Goal: Transaction & Acquisition: Obtain resource

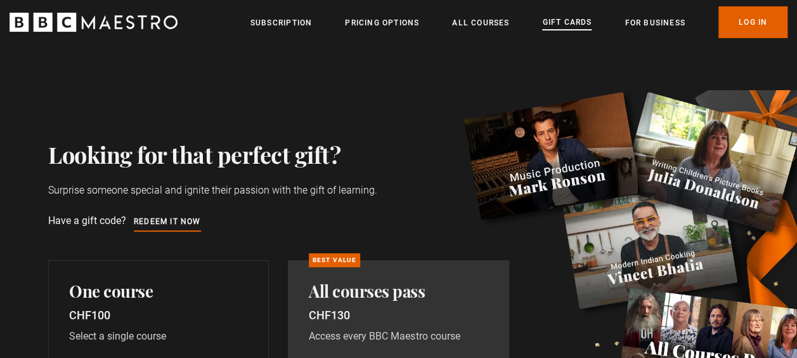
click at [563, 23] on link "Gift Cards" at bounding box center [566, 23] width 49 height 14
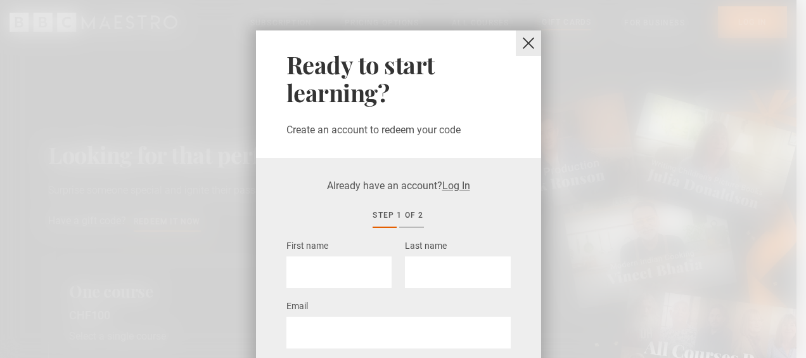
click at [527, 42] on button "close" at bounding box center [528, 42] width 25 height 25
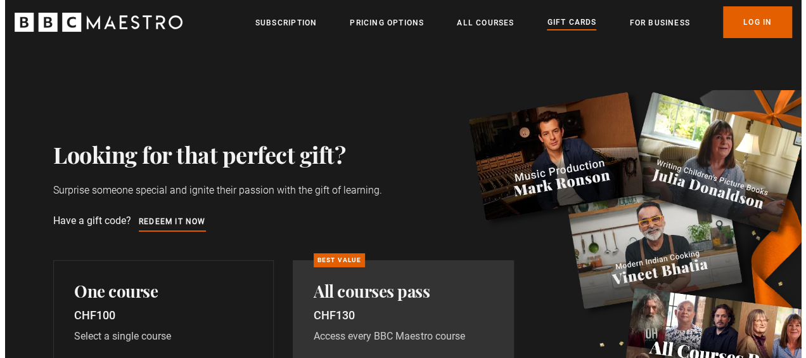
scroll to position [63, 0]
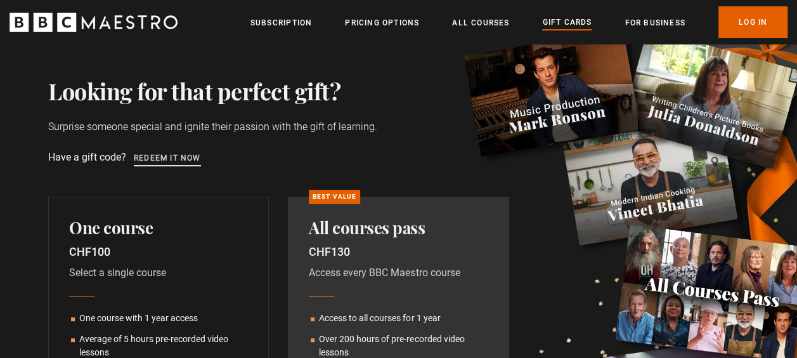
click at [180, 157] on link "Redeem it now" at bounding box center [167, 159] width 67 height 14
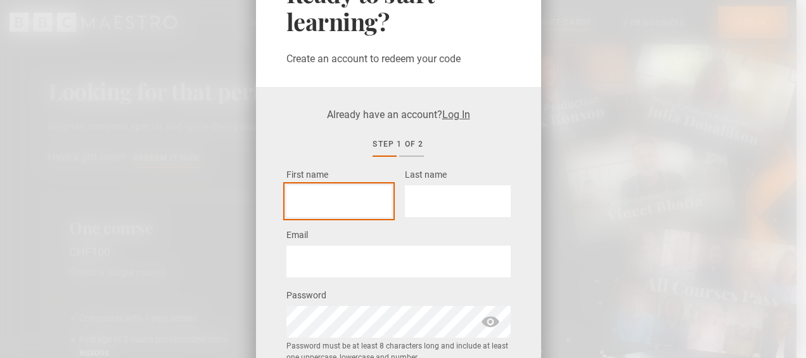
scroll to position [127, 0]
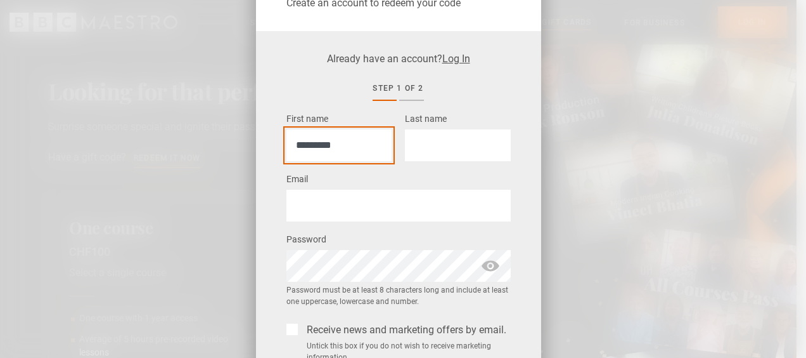
type input "*********"
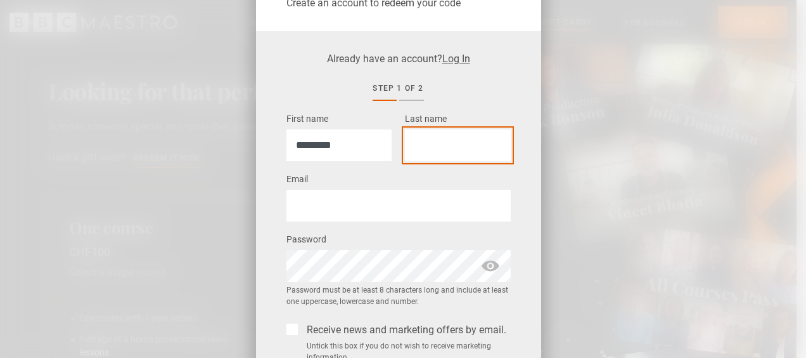
click at [459, 143] on input "Last name *" at bounding box center [457, 145] width 105 height 32
type input "*******"
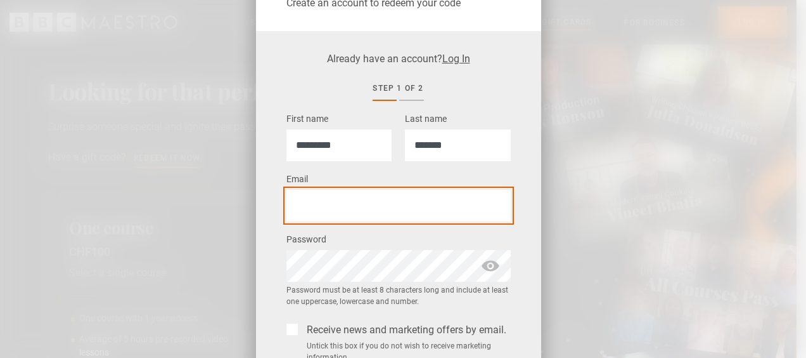
click at [382, 209] on input "Email *" at bounding box center [399, 206] width 224 height 32
click at [393, 205] on input "Email *" at bounding box center [399, 206] width 224 height 32
type input "**********"
drag, startPoint x: 472, startPoint y: 207, endPoint x: 164, endPoint y: 204, distance: 308.1
click at [164, 204] on div "**********" at bounding box center [403, 179] width 806 height 358
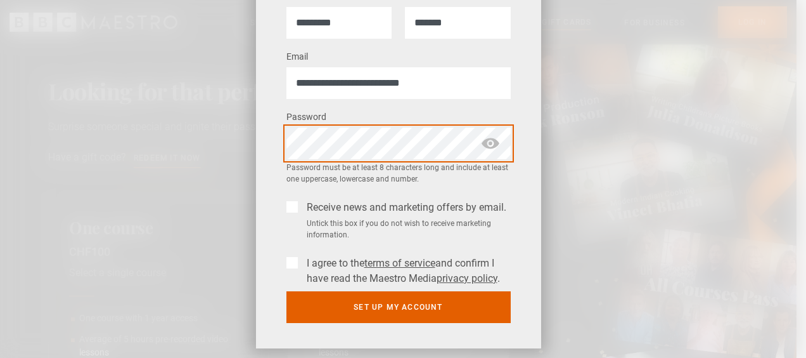
scroll to position [254, 0]
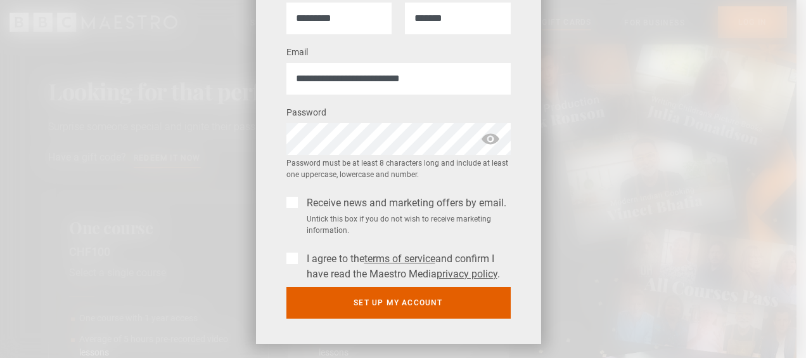
click at [302, 200] on label "Receive news and marketing offers by email." at bounding box center [404, 202] width 205 height 15
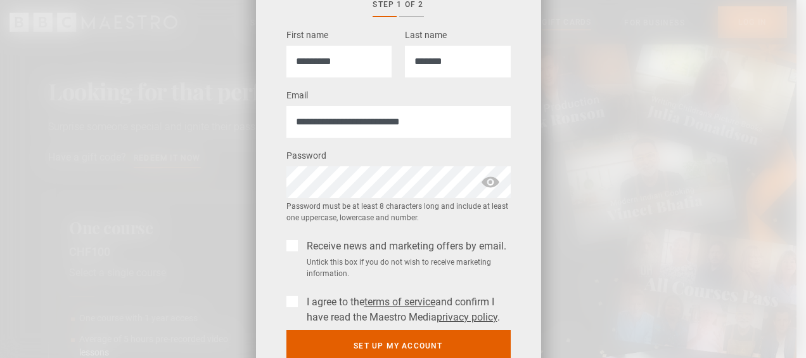
scroll to position [190, 0]
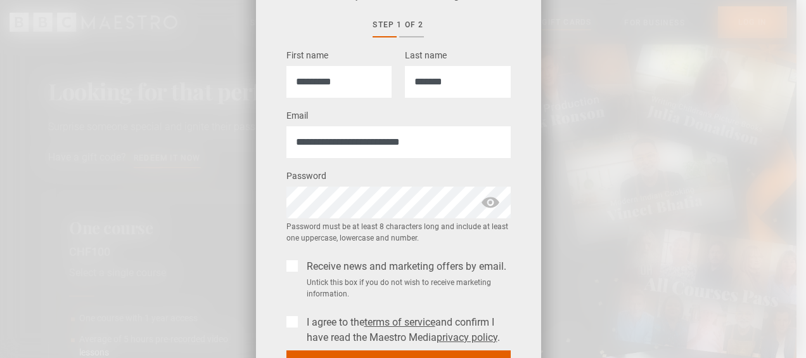
click at [481, 200] on span "show password" at bounding box center [491, 202] width 20 height 32
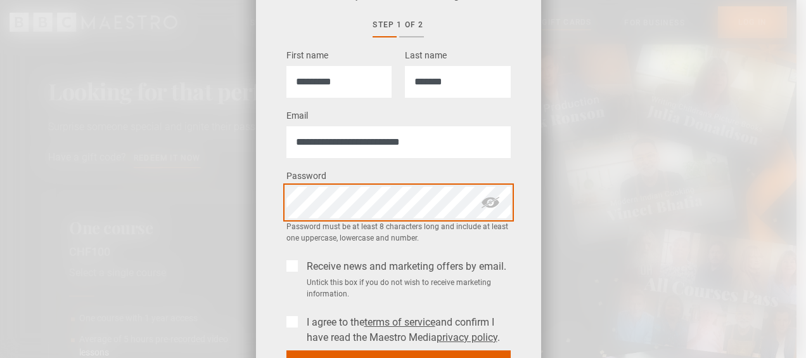
click at [204, 209] on div "**********" at bounding box center [403, 179] width 806 height 358
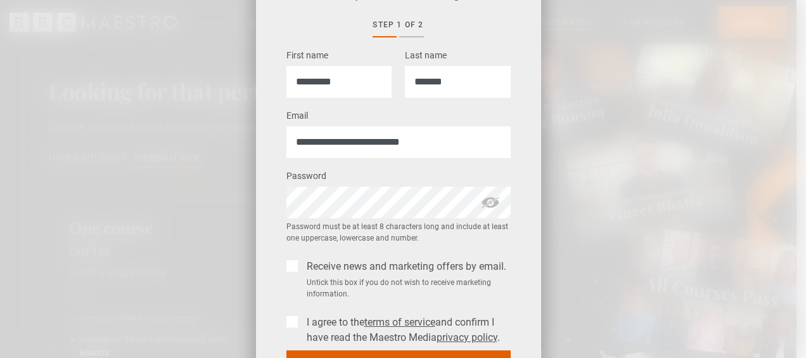
drag, startPoint x: 522, startPoint y: 164, endPoint x: 531, endPoint y: 162, distance: 9.0
click at [522, 164] on div "**********" at bounding box center [398, 187] width 285 height 439
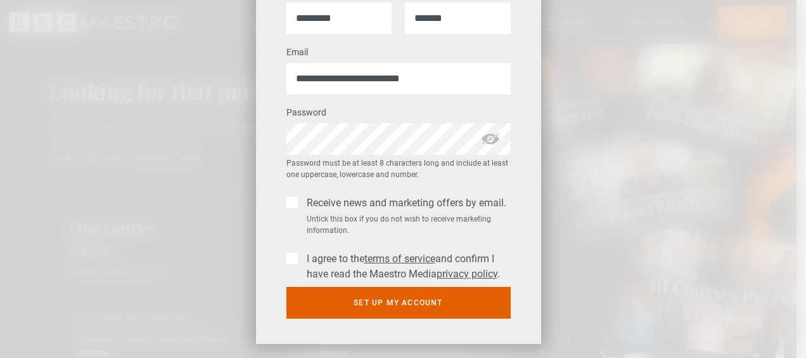
scroll to position [269, 0]
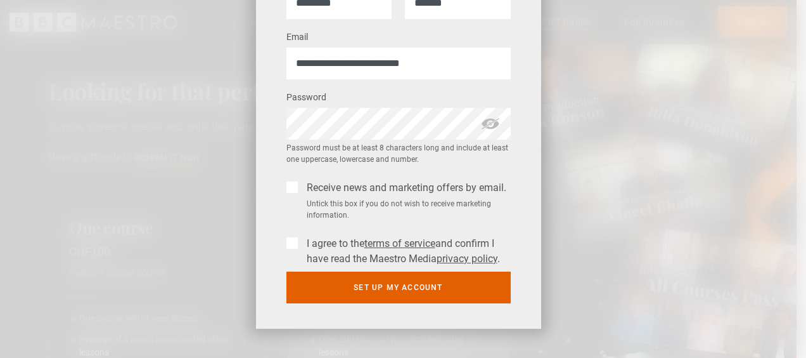
drag, startPoint x: 271, startPoint y: 246, endPoint x: 277, endPoint y: 243, distance: 6.8
click at [271, 246] on div "**********" at bounding box center [398, 108] width 285 height 439
click at [302, 238] on label "I agree to the terms of service and confirm I have read the Maestro Media priva…" at bounding box center [406, 251] width 209 height 30
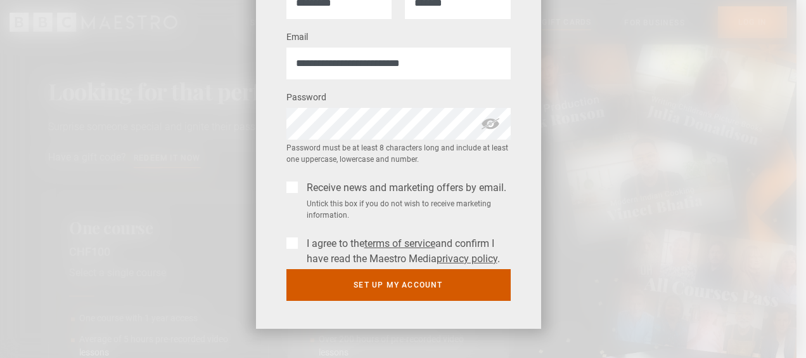
click at [407, 292] on button "Set up my account" at bounding box center [399, 285] width 224 height 32
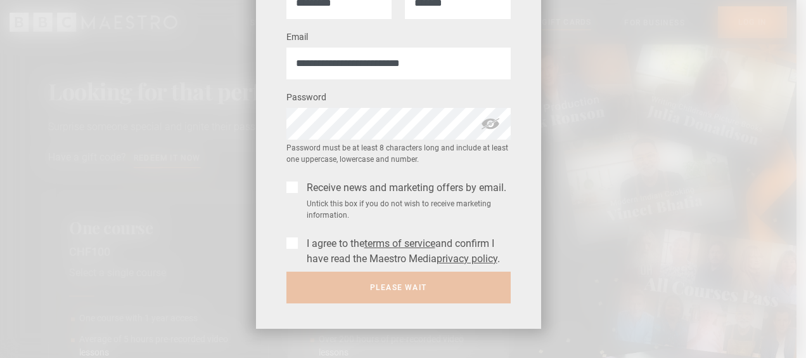
scroll to position [0, 0]
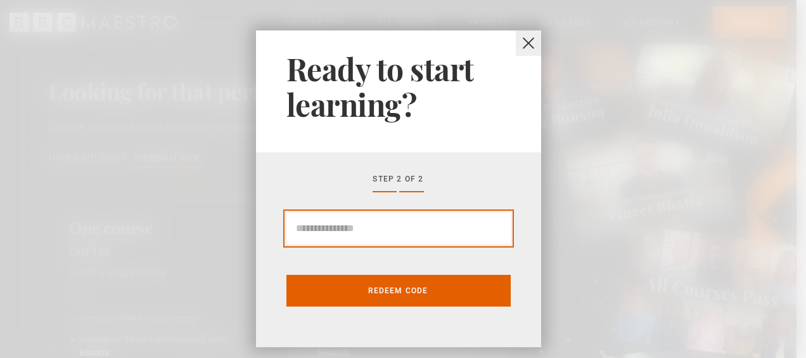
click at [377, 231] on input "Gift Card code" at bounding box center [399, 228] width 224 height 32
paste input "**********"
type input "*"
click at [373, 223] on input "Gift Card code" at bounding box center [399, 228] width 224 height 32
paste input "******"
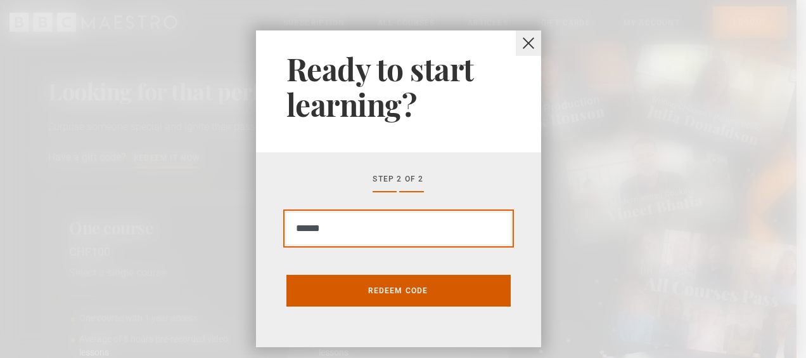
type input "******"
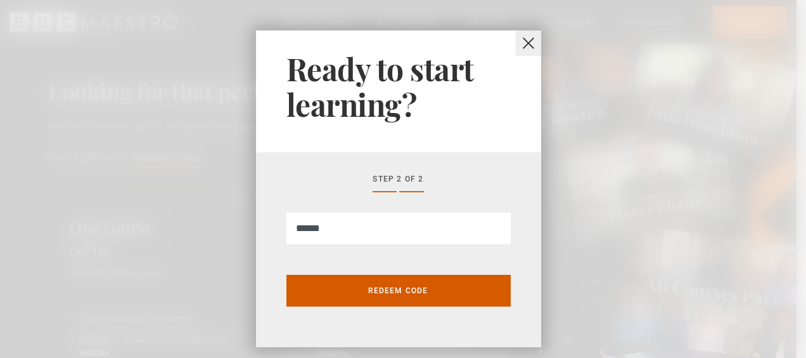
click at [361, 294] on button "Redeem code" at bounding box center [399, 291] width 224 height 32
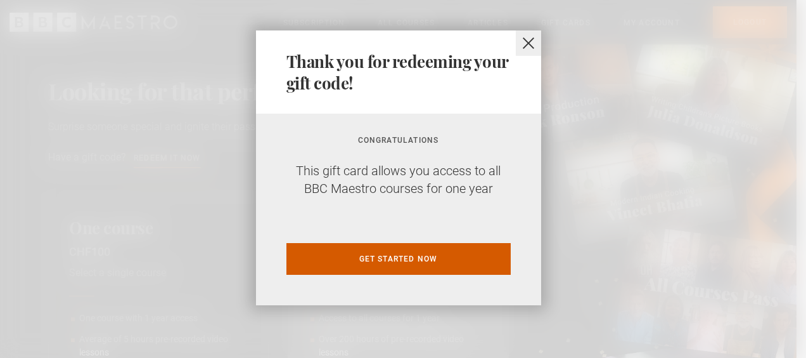
click at [424, 259] on link "Get started now" at bounding box center [399, 259] width 224 height 32
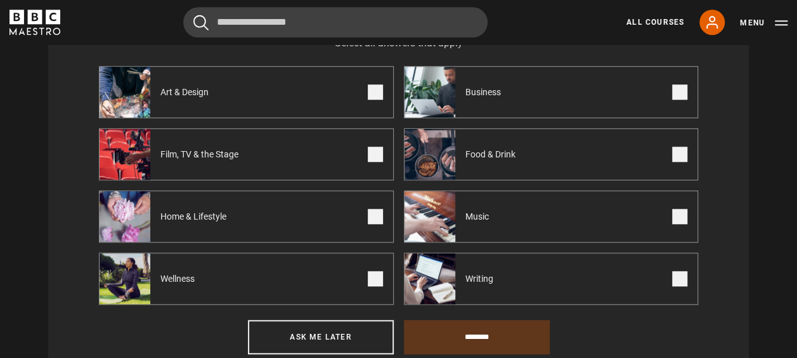
scroll to position [450, 0]
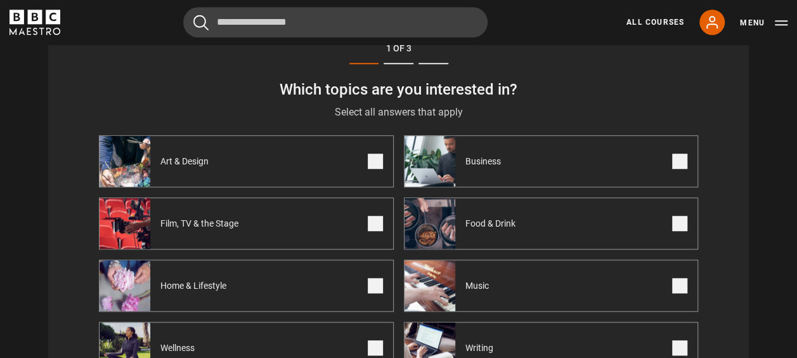
click at [676, 166] on span at bounding box center [679, 160] width 15 height 15
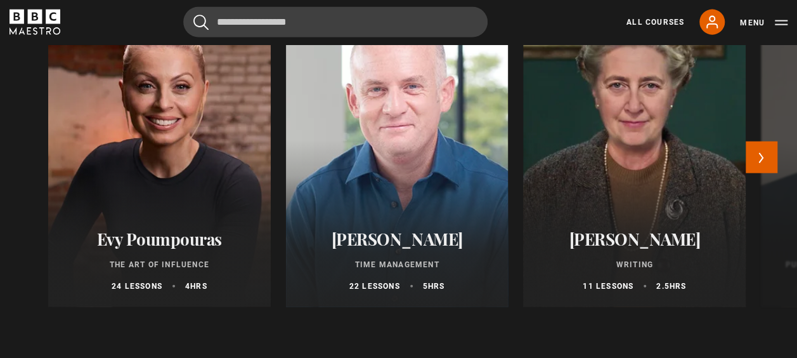
scroll to position [1395, 0]
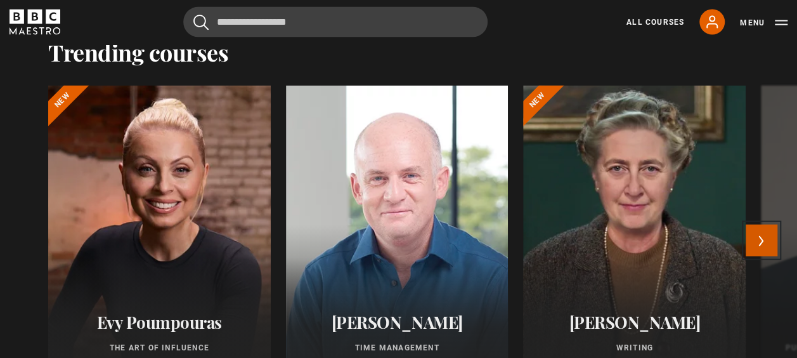
click at [761, 254] on button "Next" at bounding box center [762, 240] width 32 height 32
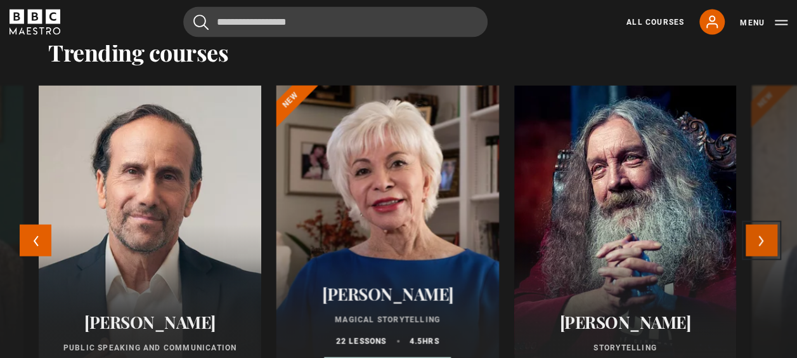
click at [761, 254] on button "Next" at bounding box center [762, 240] width 32 height 32
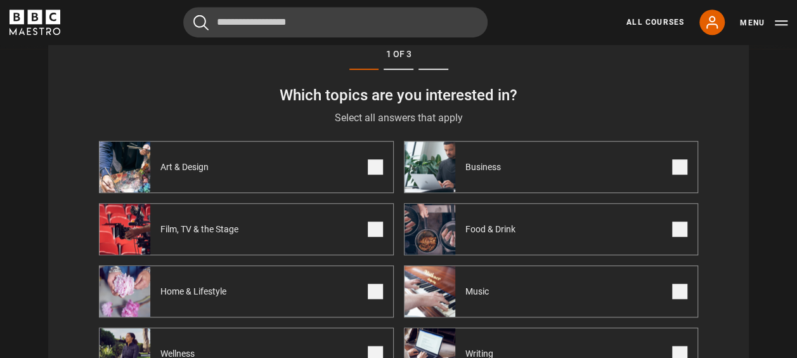
scroll to position [507, 0]
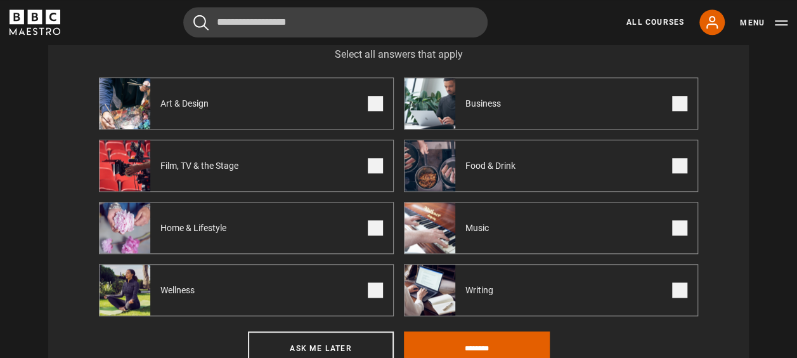
drag, startPoint x: 676, startPoint y: 293, endPoint x: 643, endPoint y: 294, distance: 33.0
click at [676, 293] on span at bounding box center [679, 289] width 15 height 15
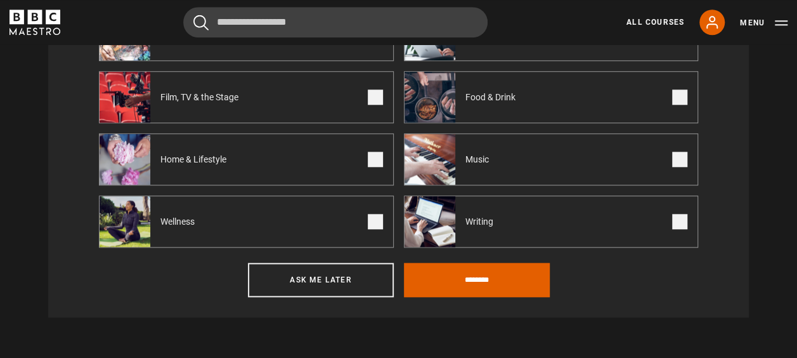
scroll to position [634, 0]
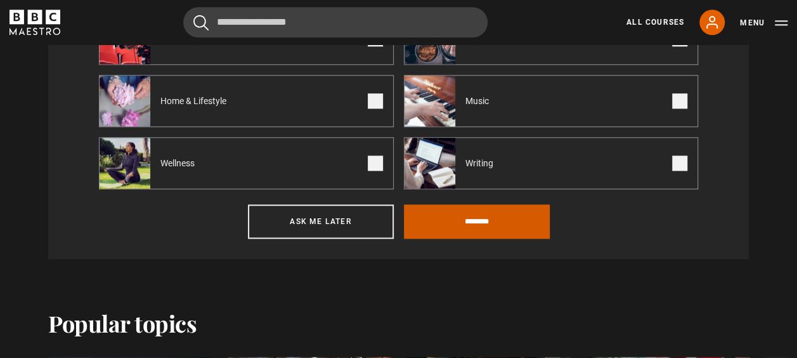
click at [472, 225] on input "********" at bounding box center [477, 221] width 146 height 34
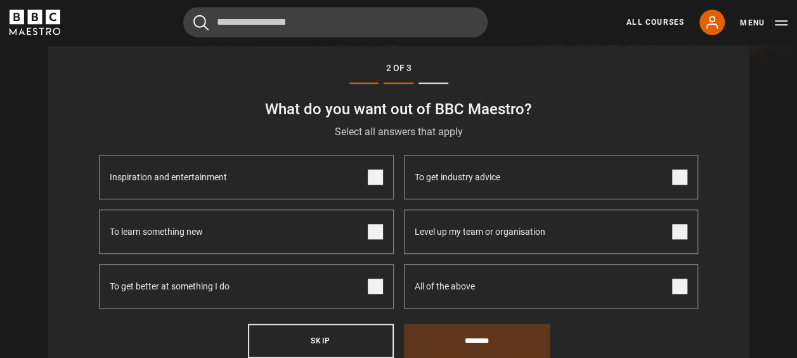
scroll to position [450, 0]
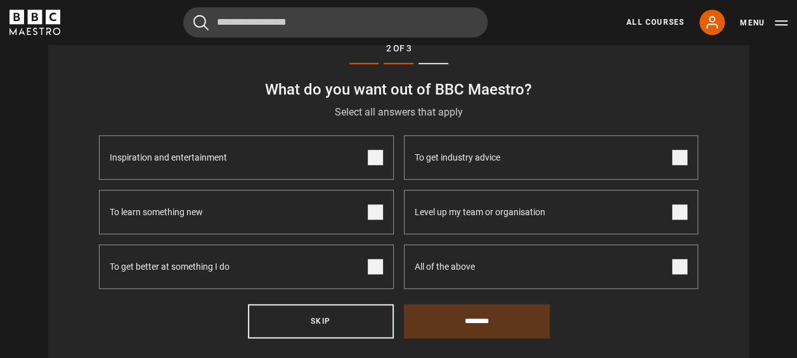
click at [378, 159] on span at bounding box center [375, 157] width 15 height 15
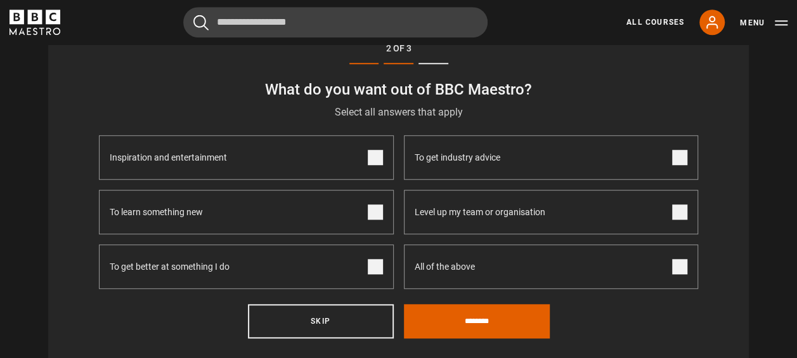
click at [374, 219] on span at bounding box center [375, 211] width 15 height 15
click at [678, 151] on label "To get industry advice" at bounding box center [551, 157] width 295 height 44
click at [682, 213] on span at bounding box center [679, 211] width 15 height 15
drag, startPoint x: 370, startPoint y: 265, endPoint x: 410, endPoint y: 269, distance: 40.1
click at [372, 265] on span at bounding box center [375, 266] width 15 height 15
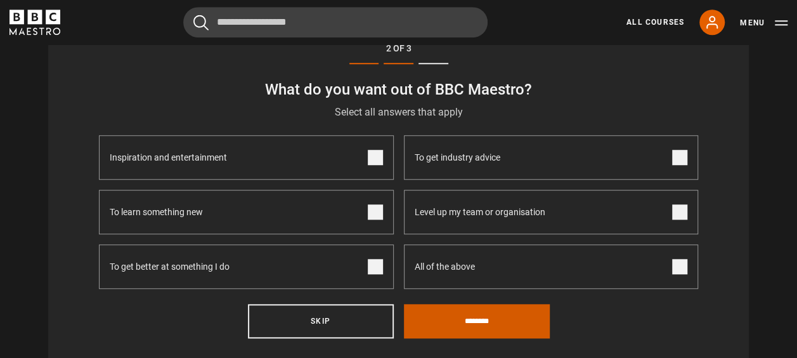
click at [493, 314] on input "********" at bounding box center [477, 321] width 146 height 34
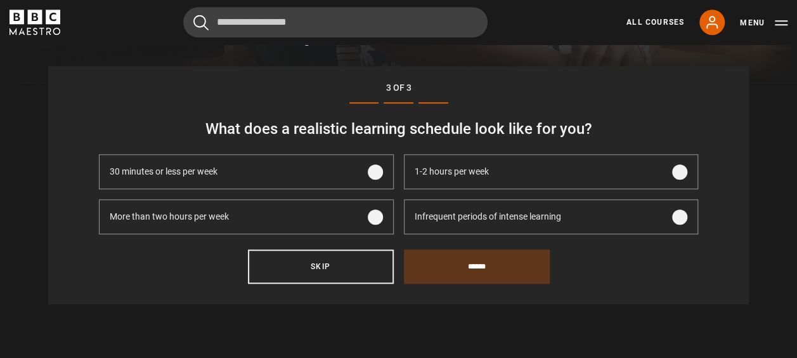
scroll to position [386, 0]
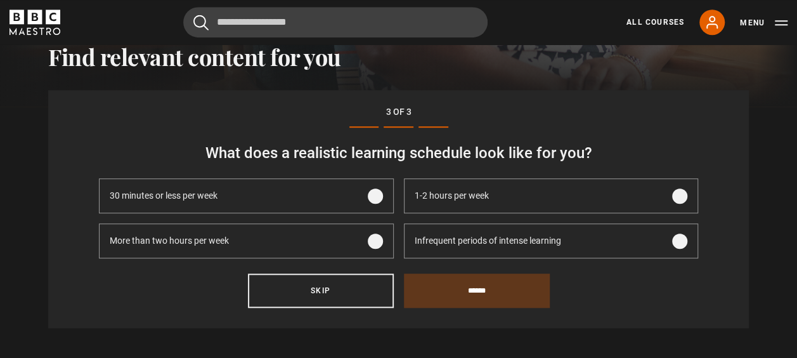
click at [677, 199] on span at bounding box center [679, 195] width 15 height 15
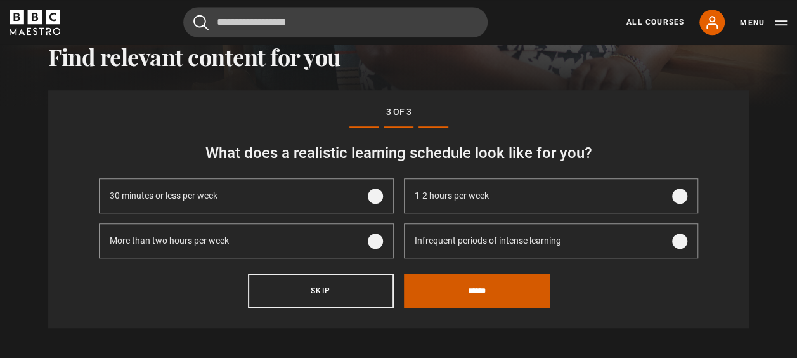
click at [468, 294] on input "******" at bounding box center [477, 290] width 146 height 34
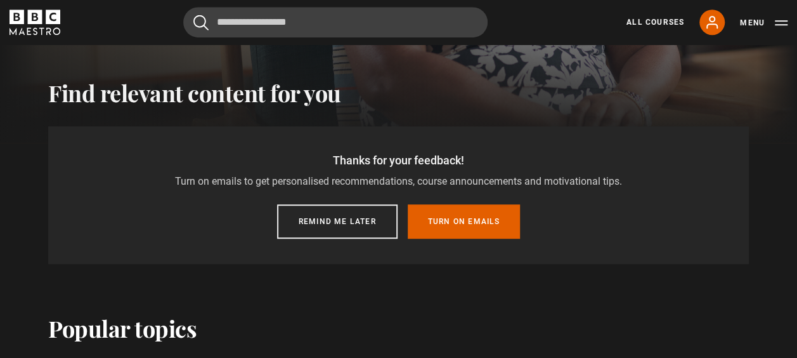
scroll to position [339, 0]
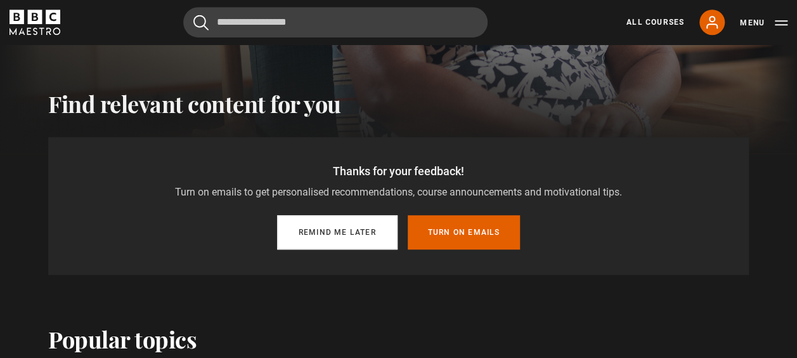
click at [377, 242] on button "Remind me later" at bounding box center [337, 232] width 120 height 34
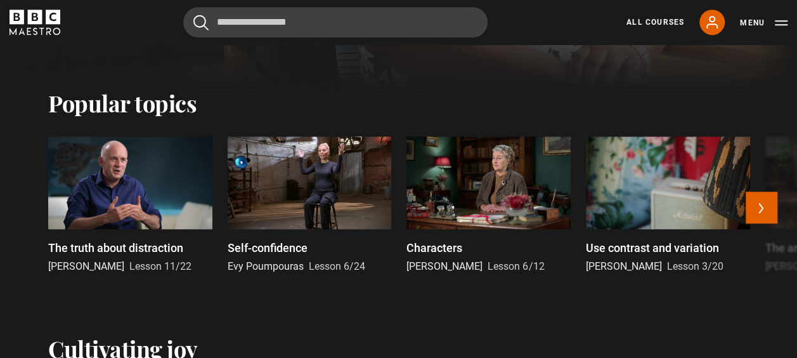
scroll to position [403, 0]
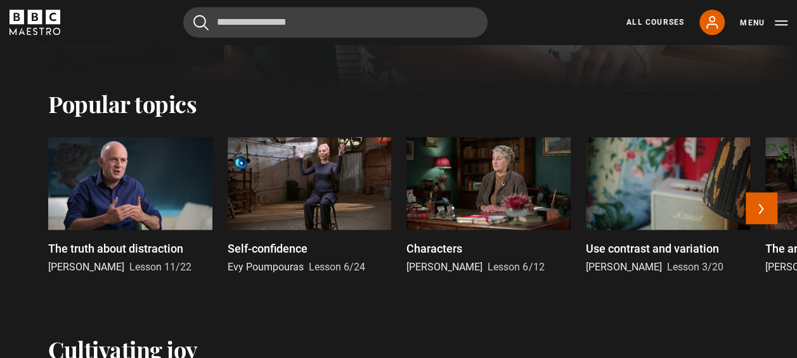
click at [318, 207] on div at bounding box center [310, 183] width 164 height 92
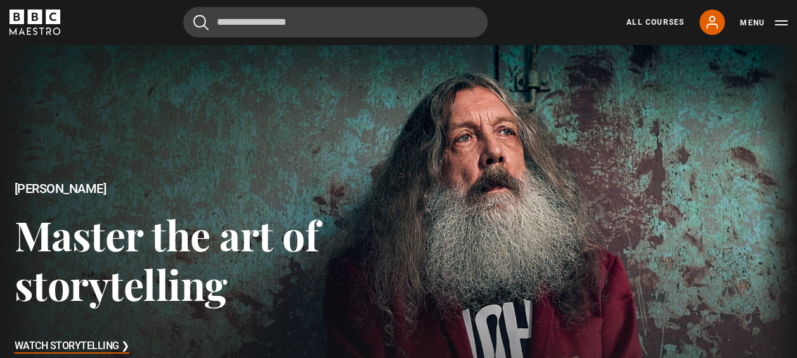
click at [38, 28] on icon "BBC Maestro" at bounding box center [35, 22] width 51 height 25
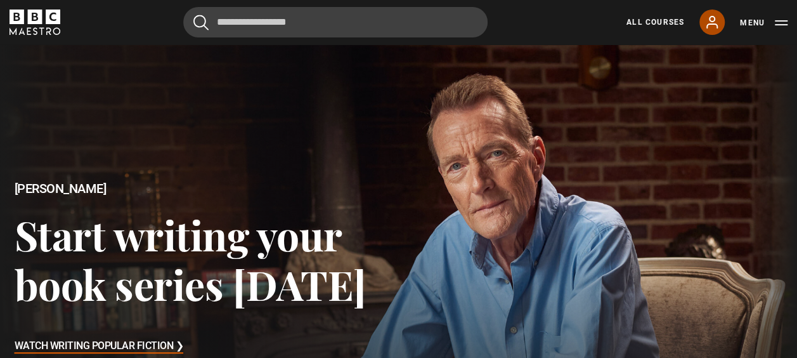
click at [708, 20] on icon at bounding box center [711, 22] width 15 height 15
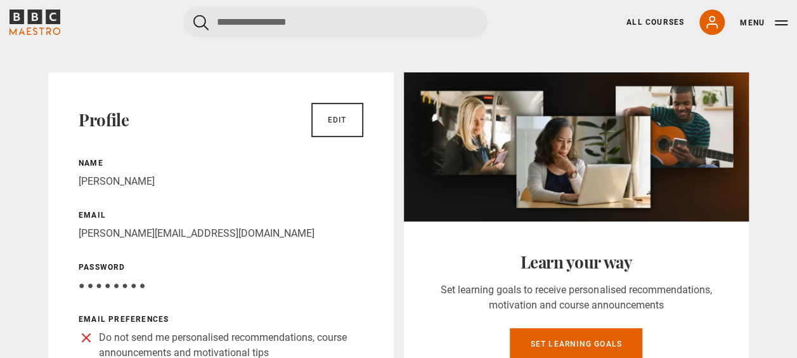
scroll to position [127, 0]
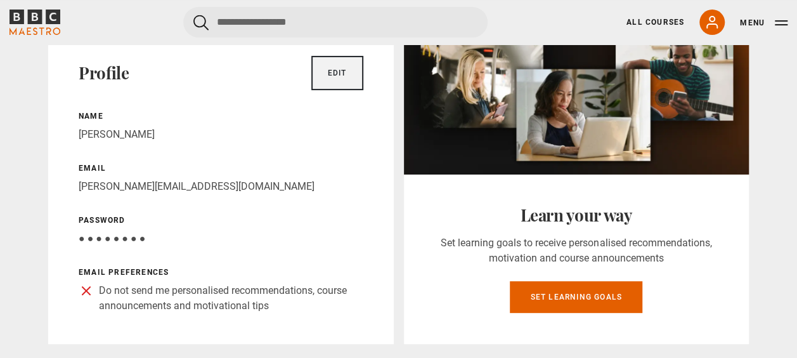
click at [336, 75] on link "Edit" at bounding box center [337, 73] width 52 height 34
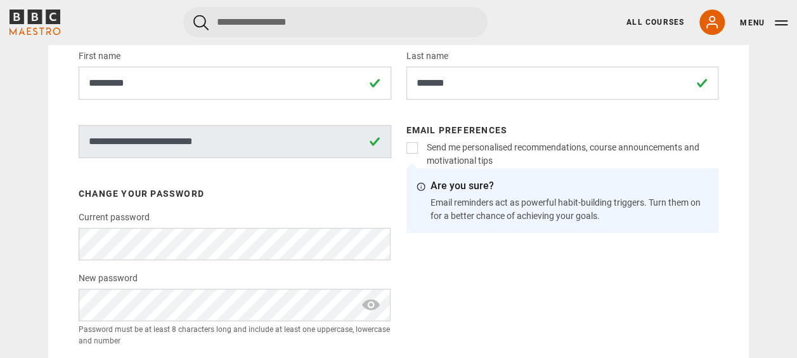
scroll to position [190, 0]
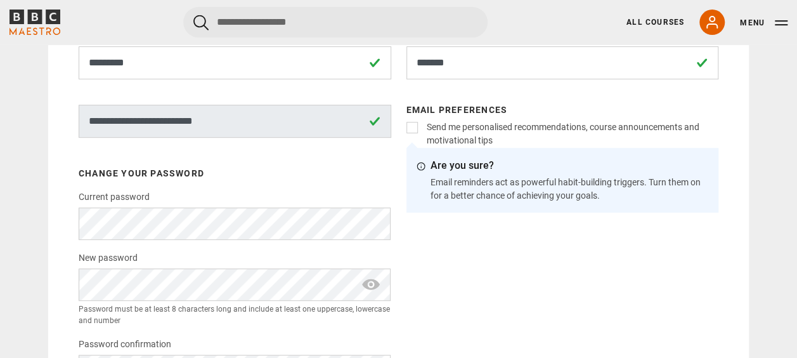
click at [555, 280] on div "Email preferences Send me personalised recommendations, course announcements an…" at bounding box center [562, 251] width 313 height 292
click at [633, 306] on div "Email preferences Send me personalised recommendations, course announcements an…" at bounding box center [562, 251] width 313 height 292
click at [494, 276] on div "Email preferences Send me personalised recommendations, course announcements an…" at bounding box center [562, 251] width 313 height 292
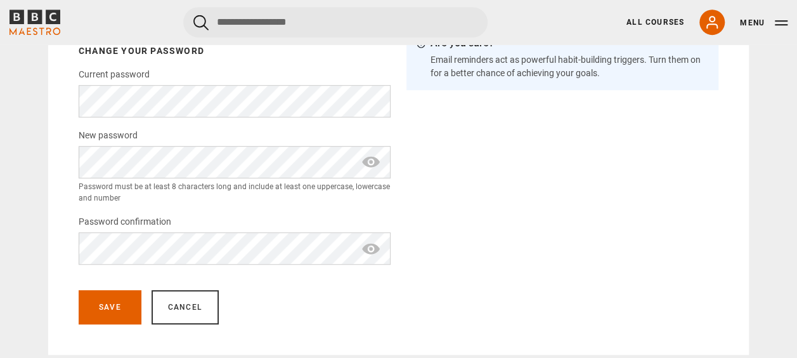
scroll to position [254, 0]
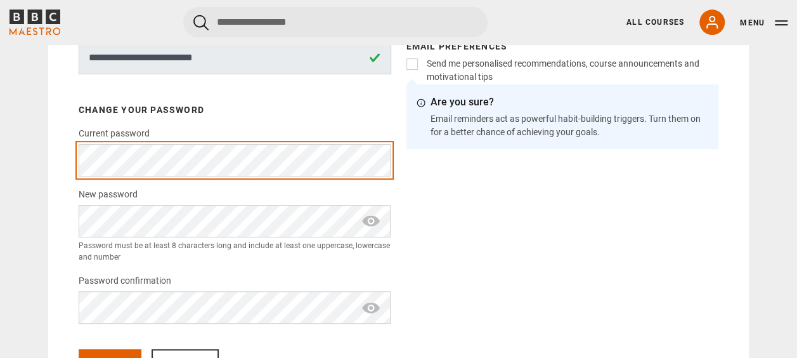
click at [0, 159] on html "Skip to main content Cancel Courses Previous courses Next courses Agatha Christ…" at bounding box center [398, 299] width 797 height 1106
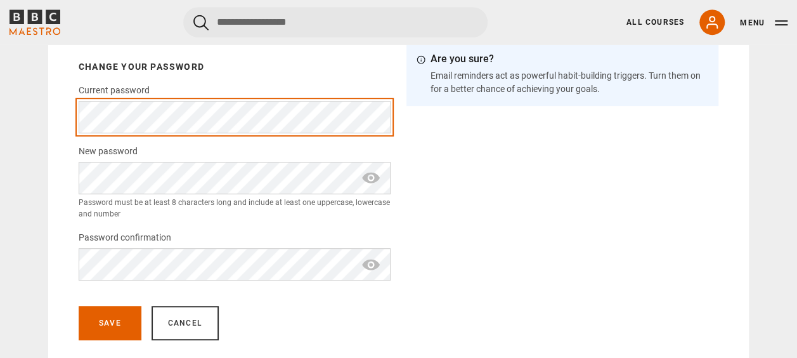
scroll to position [317, 0]
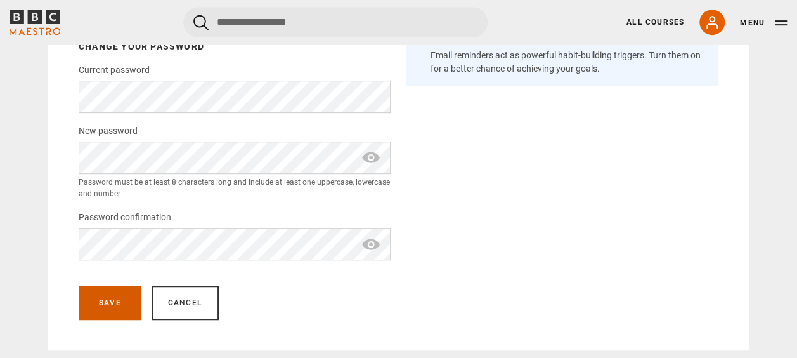
drag, startPoint x: 122, startPoint y: 299, endPoint x: 134, endPoint y: 291, distance: 15.1
click at [122, 299] on button "Save" at bounding box center [110, 302] width 63 height 34
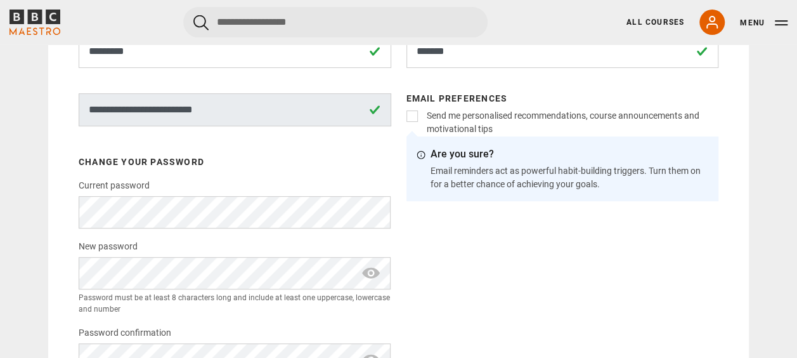
scroll to position [190, 0]
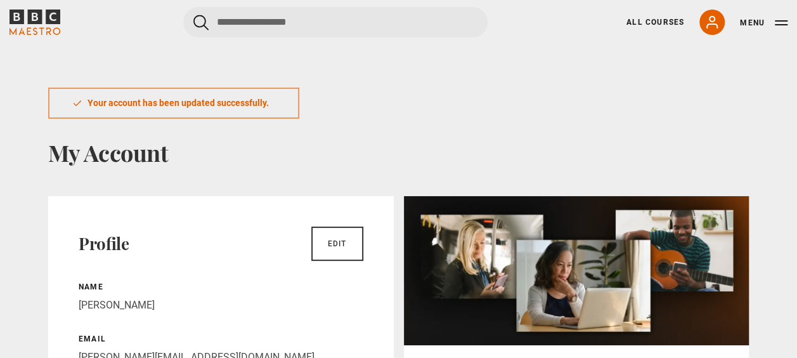
click at [43, 25] on icon "BBC Maestro" at bounding box center [35, 22] width 51 height 25
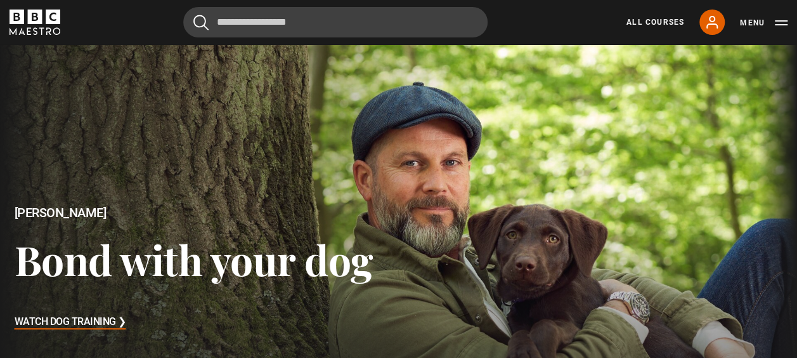
click at [39, 10] on icon "BBC Maestro" at bounding box center [35, 17] width 15 height 15
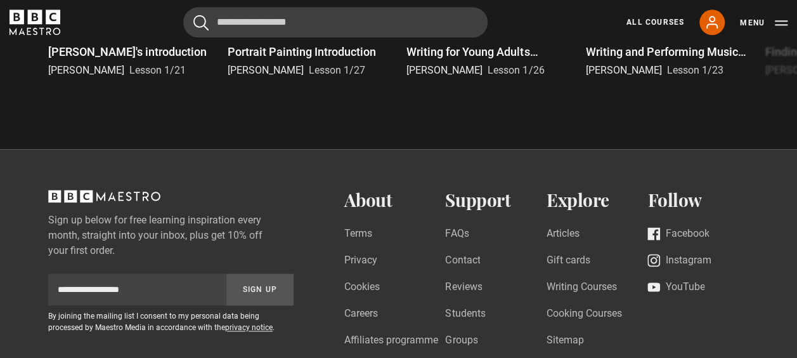
scroll to position [3226, 0]
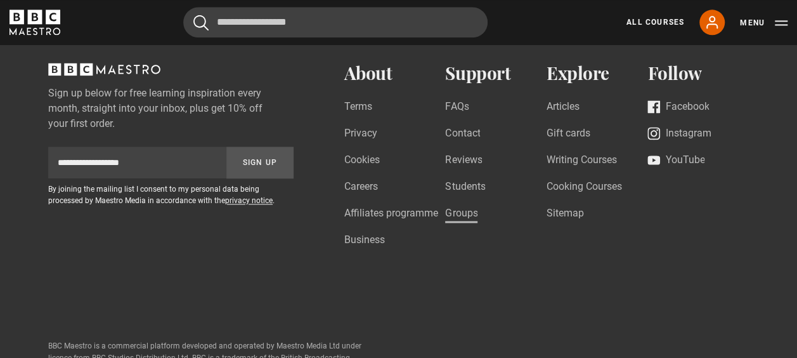
click at [472, 222] on link "Groups" at bounding box center [461, 213] width 32 height 17
click at [560, 143] on link "Gift cards" at bounding box center [569, 134] width 44 height 17
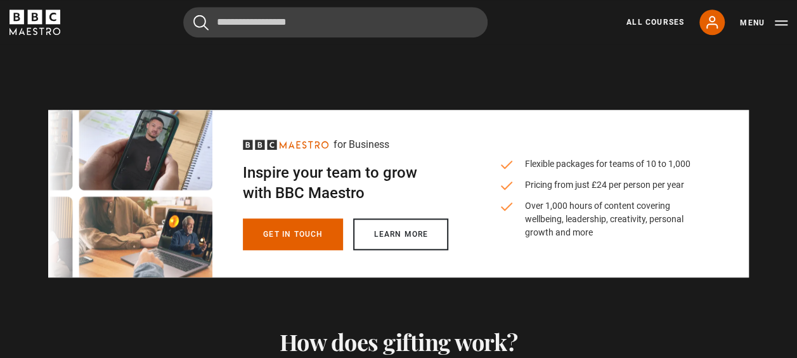
scroll to position [571, 0]
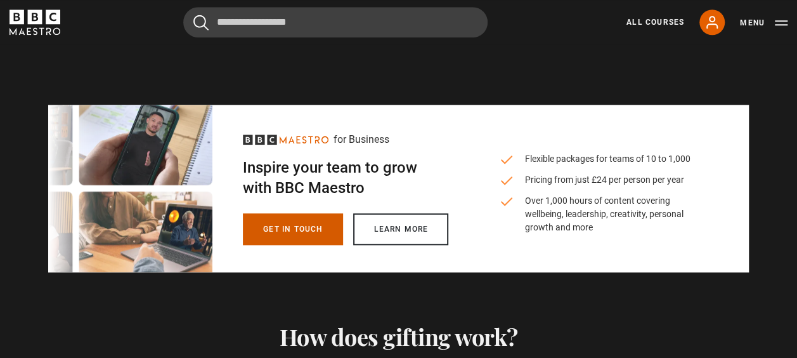
click at [310, 231] on link "Get in touch" at bounding box center [293, 229] width 100 height 32
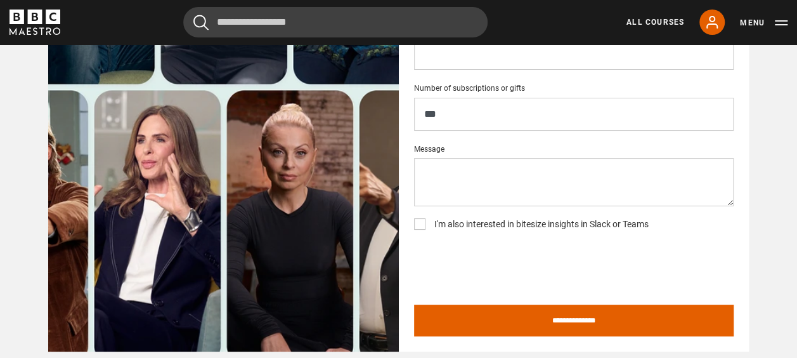
scroll to position [2116, 0]
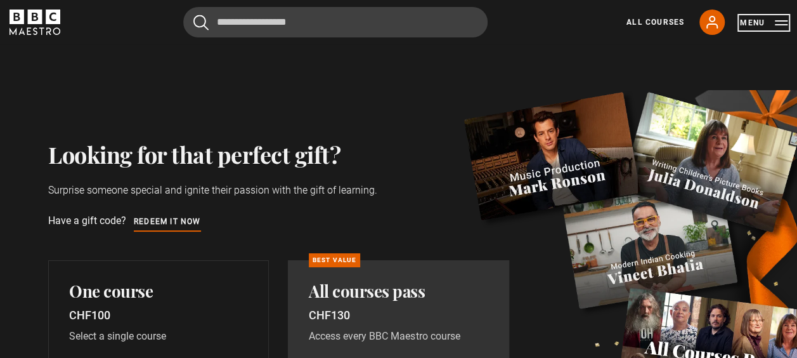
click at [782, 27] on button "Menu" at bounding box center [764, 22] width 48 height 13
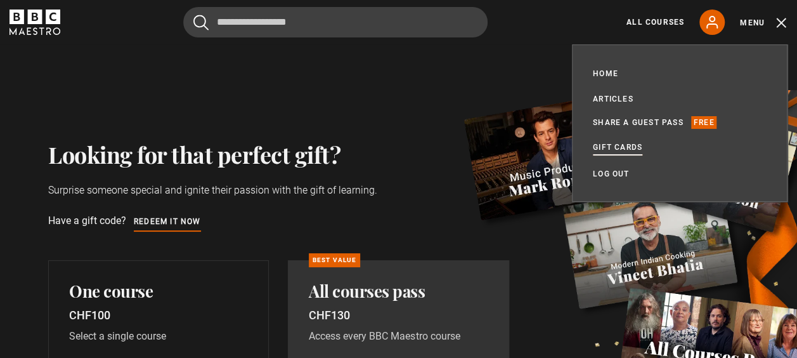
click at [630, 151] on link "Gift Cards" at bounding box center [617, 148] width 49 height 14
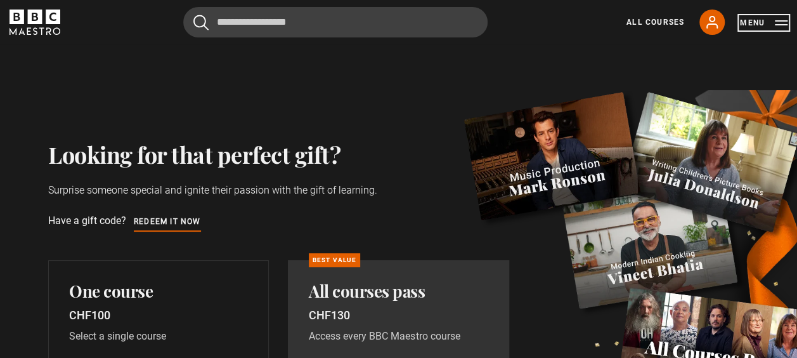
click at [781, 27] on button "Menu" at bounding box center [764, 22] width 48 height 13
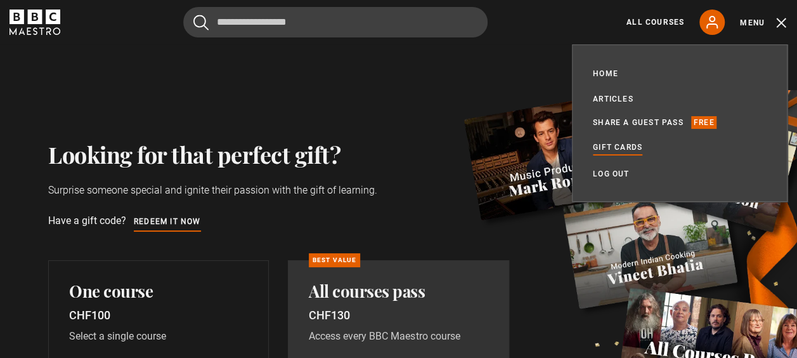
click at [529, 85] on div "Looking for that perfect gift? Surprise someone special and ignite their passio…" at bounding box center [398, 334] width 797 height 580
click at [786, 26] on button "Menu" at bounding box center [764, 22] width 48 height 13
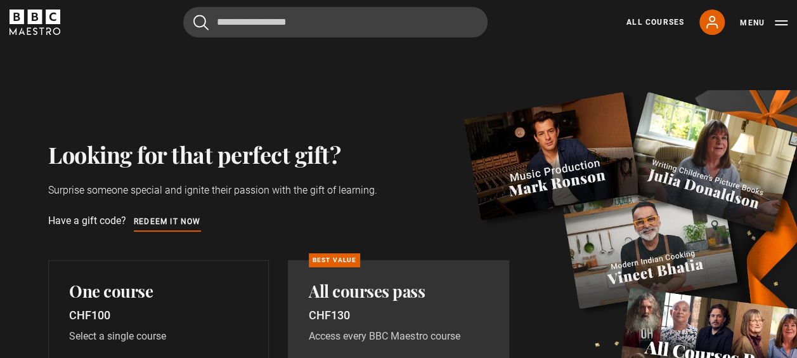
click at [444, 84] on div "Looking for that perfect gift? Surprise someone special and ignite their passio…" at bounding box center [398, 334] width 797 height 580
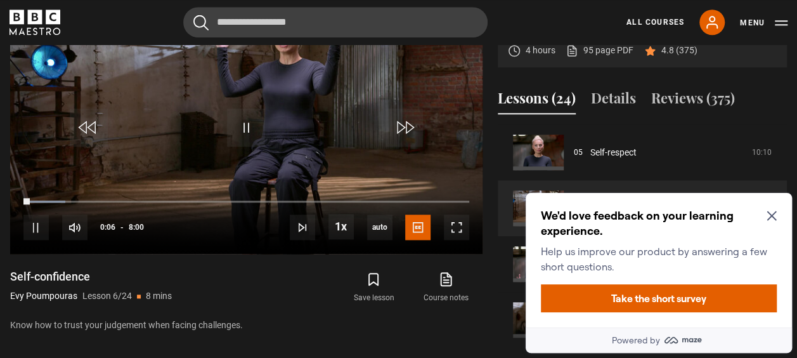
click at [771, 218] on icon "Close Maze Prompt" at bounding box center [772, 215] width 10 height 10
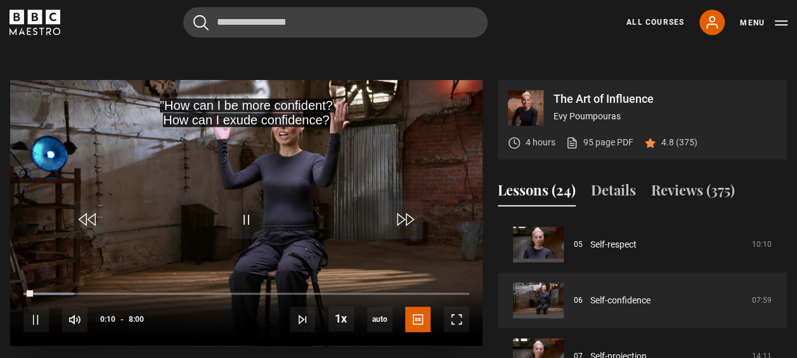
scroll to position [524, 0]
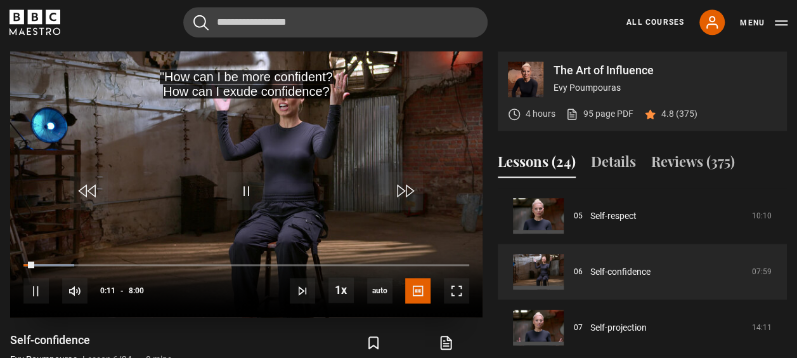
click at [52, 261] on div "10s Skip Back 10 seconds Pause 10s Skip Forward 10 seconds Loaded : 11.47% 2:44…" at bounding box center [246, 282] width 472 height 70
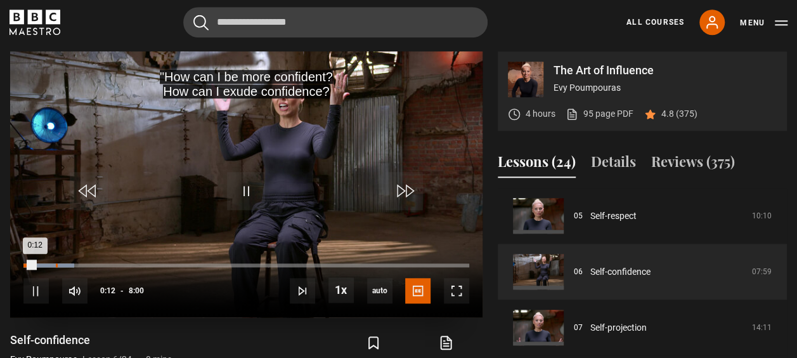
click at [55, 263] on div "Loaded : 11.47% 0:34 0:12" at bounding box center [246, 265] width 446 height 4
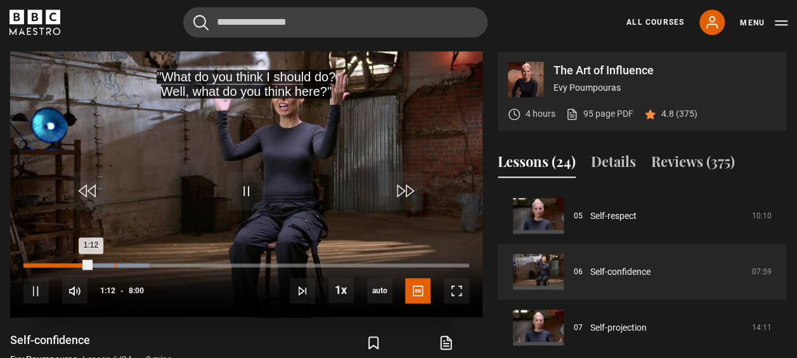
click at [113, 264] on div "Loaded : 28.15% 1:38 1:12" at bounding box center [246, 265] width 446 height 4
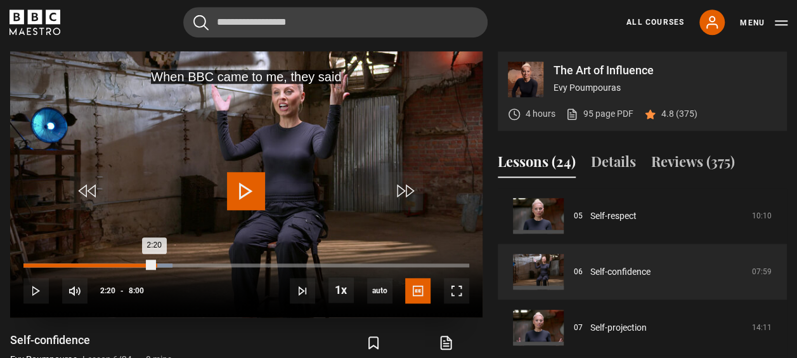
click at [153, 264] on div "Loaded : 33.37% 2:22 2:20" at bounding box center [246, 265] width 446 height 4
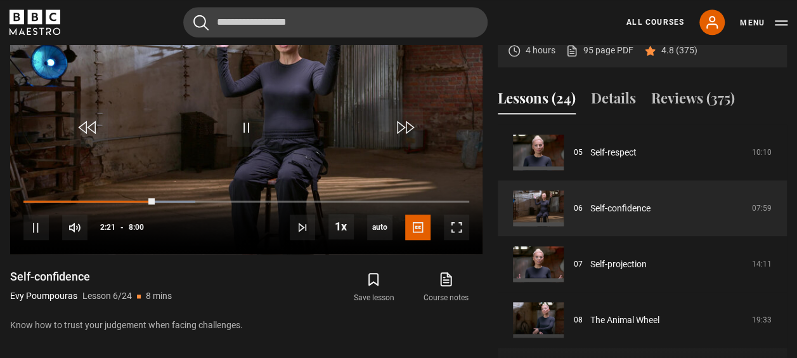
scroll to position [406, 0]
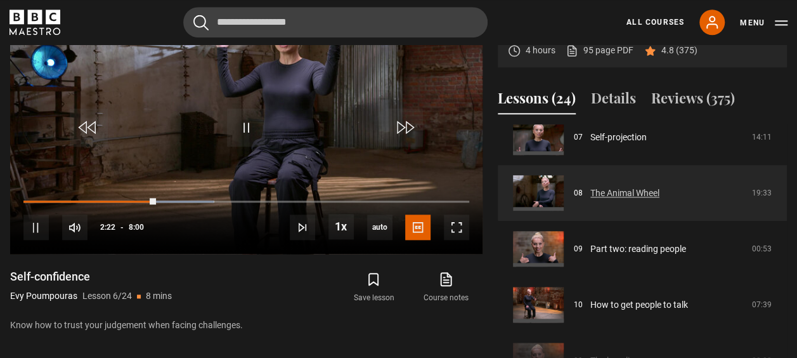
click at [629, 200] on link "The Animal Wheel" at bounding box center [624, 192] width 69 height 13
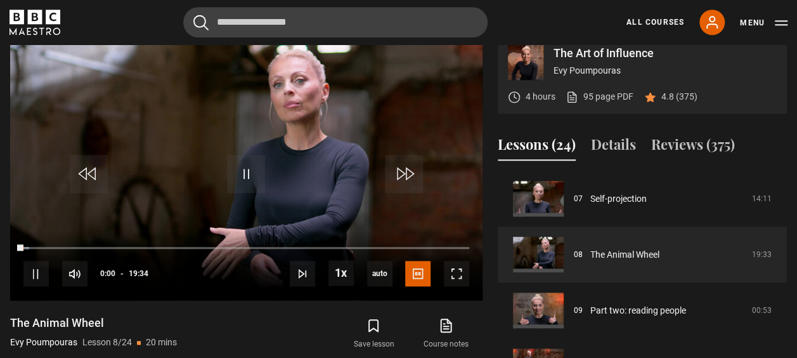
scroll to position [524, 0]
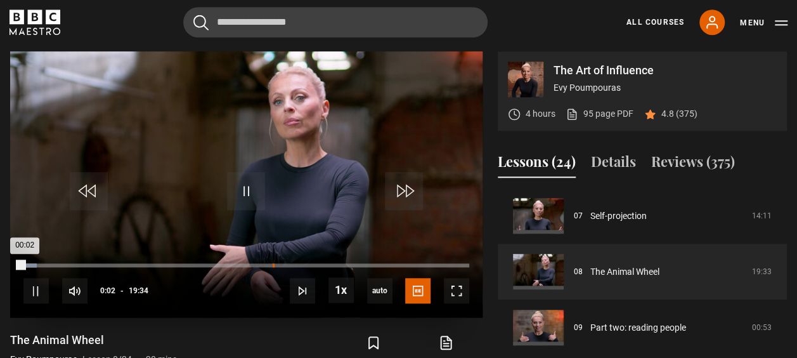
click at [273, 263] on div "10:56" at bounding box center [274, 265] width 2 height 4
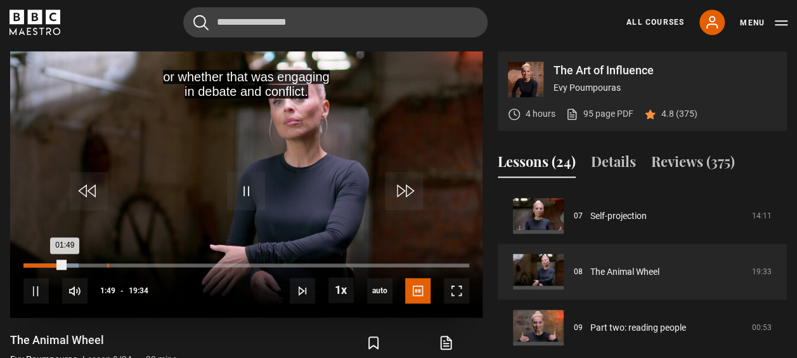
click at [107, 264] on div "Loaded : 12.36% 03:40 01:49" at bounding box center [246, 265] width 446 height 4
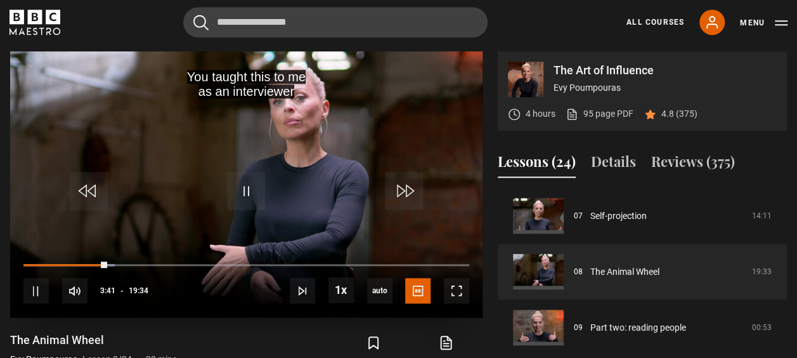
click at [172, 267] on div "10s Skip Back 10 seconds Pause 10s Skip Forward 10 seconds Loaded : 20.46% 06:0…" at bounding box center [246, 282] width 472 height 70
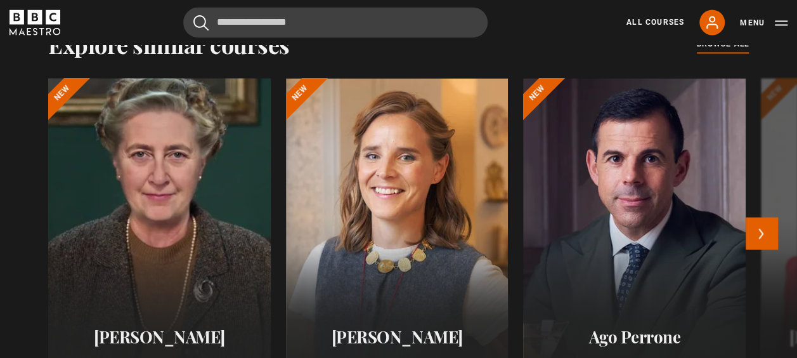
scroll to position [1095, 0]
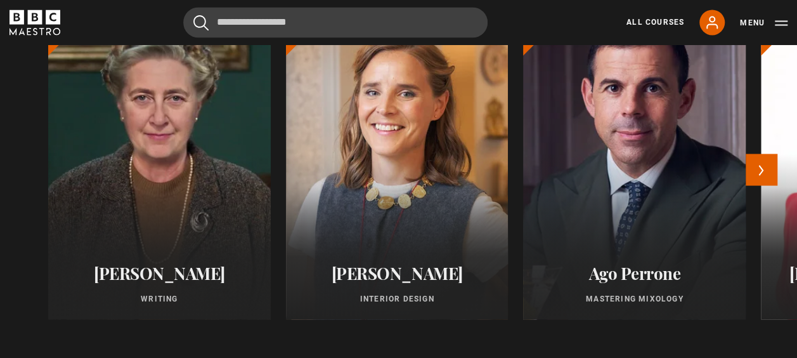
click at [644, 193] on div at bounding box center [634, 166] width 245 height 335
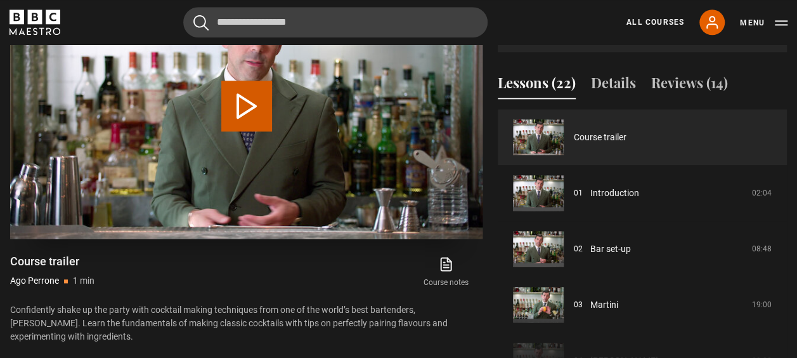
scroll to position [697, 0]
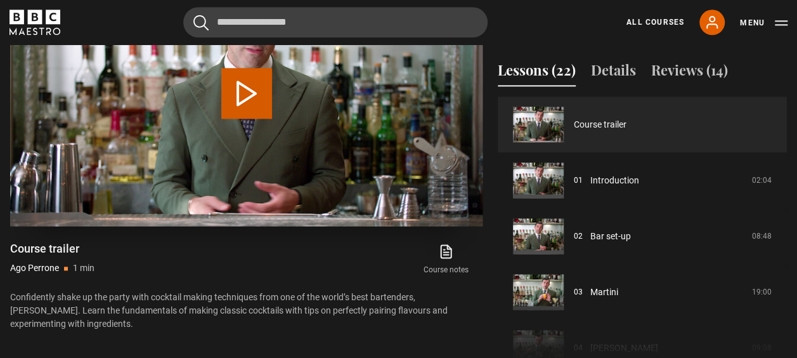
click at [247, 98] on button "Play Video" at bounding box center [246, 93] width 51 height 51
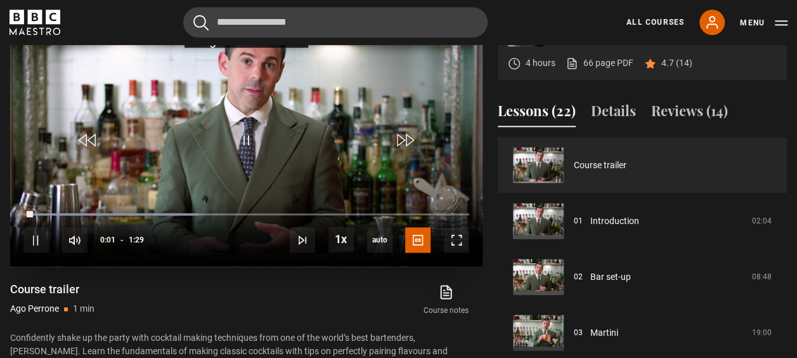
click at [57, 209] on div "10s Skip Back 10 seconds Pause 10s Skip Forward 10 seconds Loaded : 39.33% 0:21…" at bounding box center [246, 232] width 472 height 70
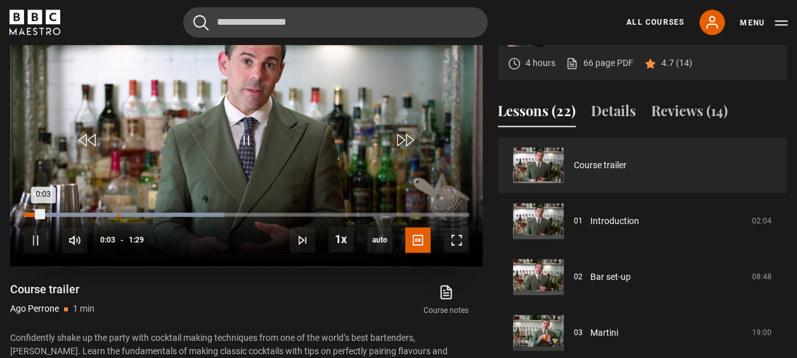
click at [117, 212] on div "Loaded : 44.94% 0:18 0:03" at bounding box center [246, 214] width 446 height 4
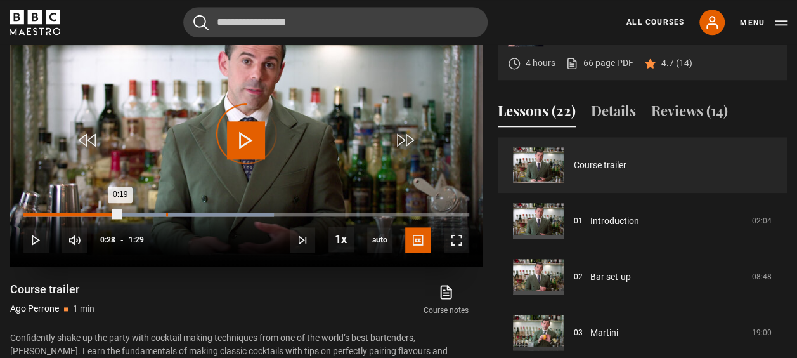
click at [166, 213] on div "Loaded : 56.18% 0:28 0:19" at bounding box center [246, 214] width 446 height 4
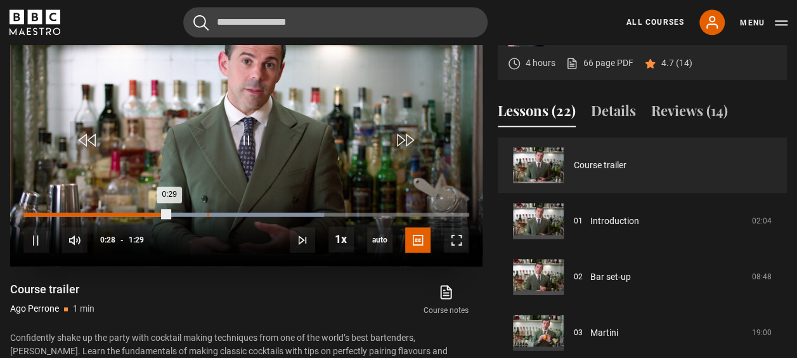
click at [206, 212] on div "Loaded : 67.42% 0:36 0:29" at bounding box center [246, 214] width 446 height 4
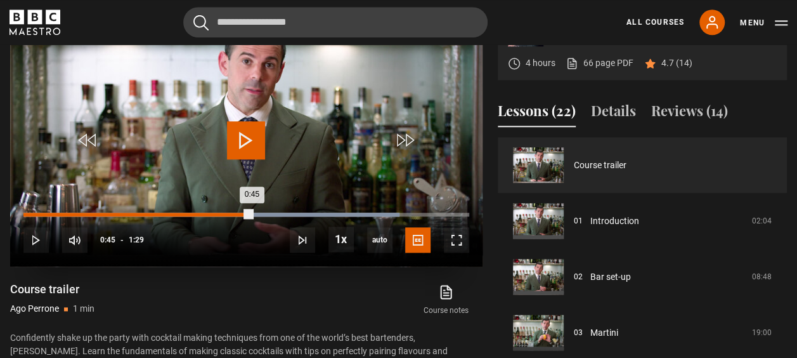
drag, startPoint x: 251, startPoint y: 214, endPoint x: 304, endPoint y: 211, distance: 53.3
click at [252, 214] on div "Loaded : 84.27% 0:45 0:45" at bounding box center [246, 214] width 446 height 4
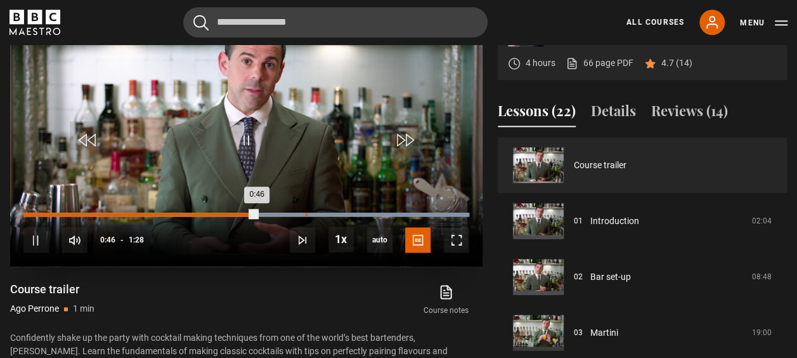
click at [306, 214] on div "0:56" at bounding box center [307, 214] width 2 height 4
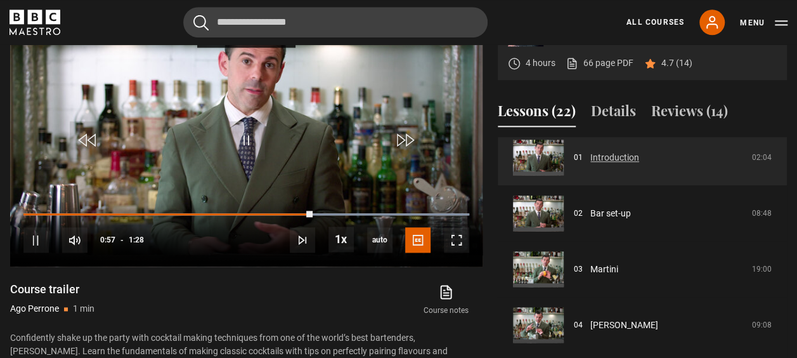
scroll to position [127, 0]
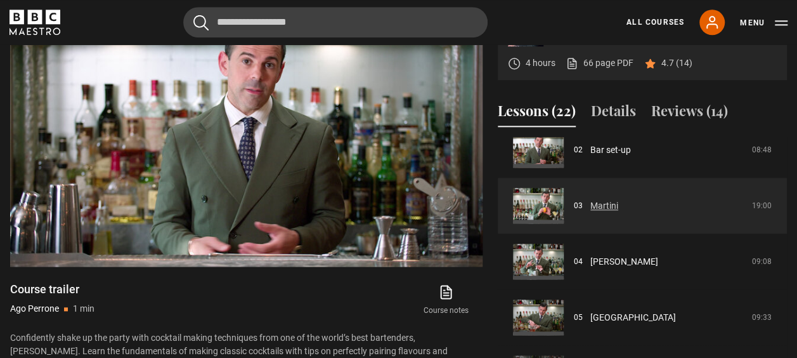
click at [590, 212] on link "Martini" at bounding box center [604, 205] width 28 height 13
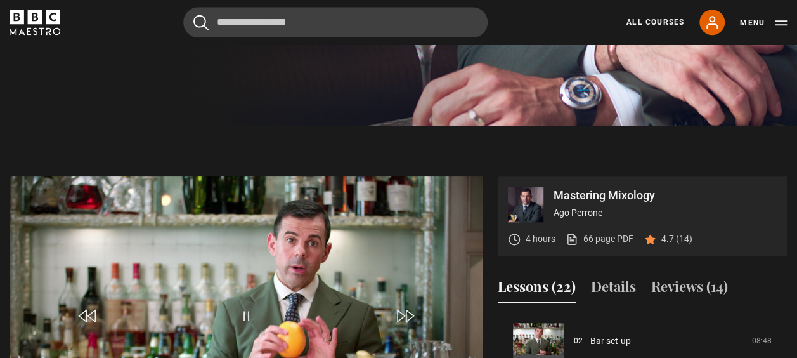
scroll to position [606, 0]
